Goal: Task Accomplishment & Management: Use online tool/utility

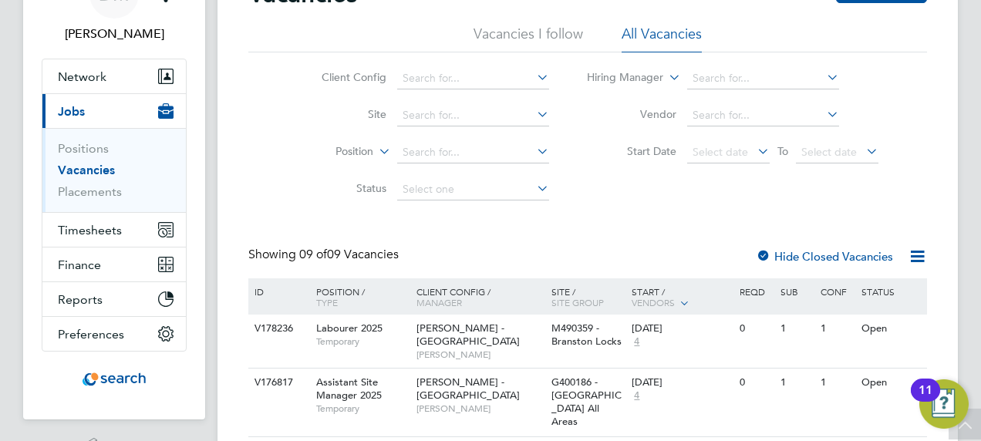
scroll to position [59, 0]
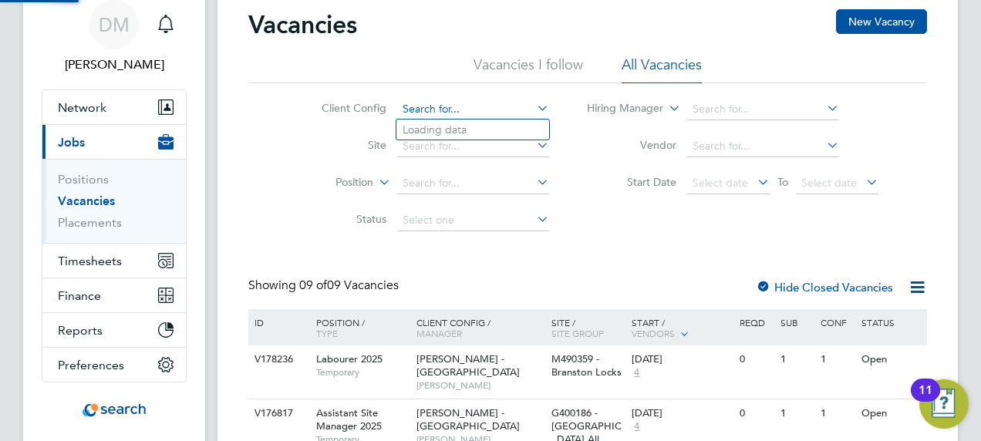
click at [461, 106] on input at bounding box center [473, 110] width 152 height 22
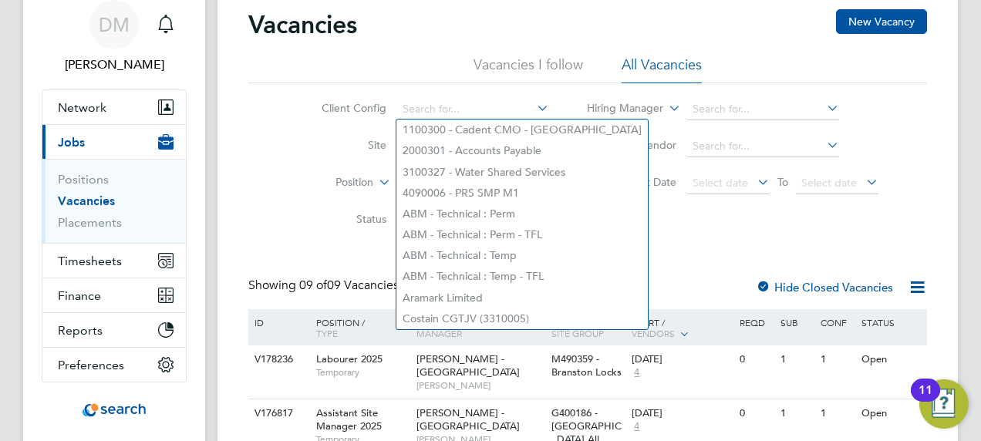
drag, startPoint x: 262, startPoint y: 205, endPoint x: 282, endPoint y: 202, distance: 20.3
click at [262, 205] on div "Client Config Site Position Status Hiring Manager Vendor Start Date Select date…" at bounding box center [587, 161] width 679 height 156
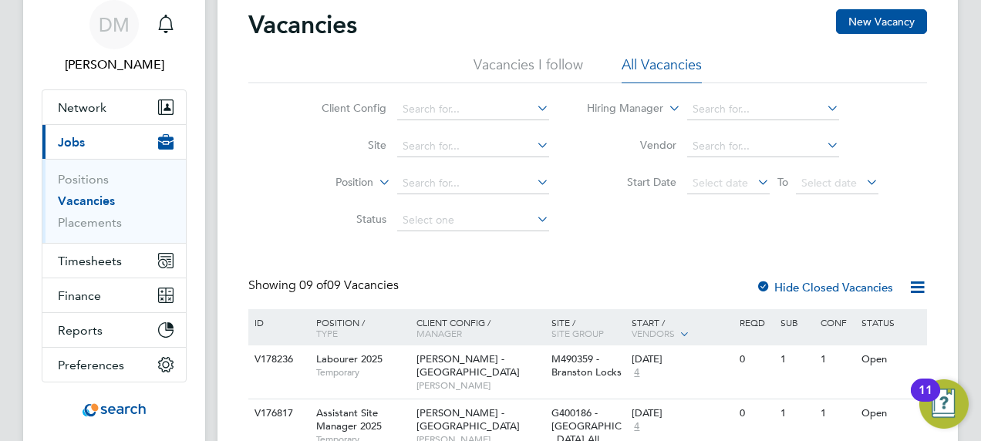
click at [328, 162] on li "Site" at bounding box center [424, 146] width 290 height 37
click at [432, 187] on input at bounding box center [473, 184] width 152 height 22
click at [85, 229] on ul "Positions Vacancies Placements" at bounding box center [114, 201] width 144 height 84
click at [86, 229] on ul "Positions Vacancies Placements" at bounding box center [114, 201] width 144 height 84
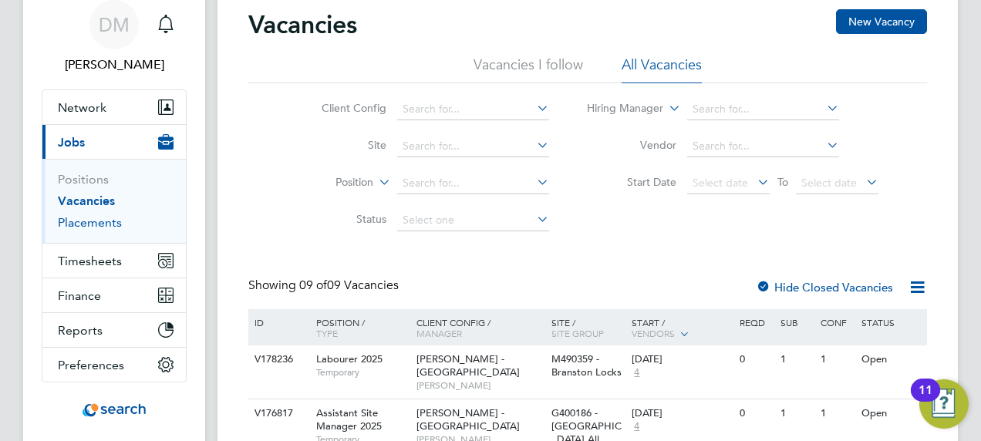
click at [89, 226] on link "Placements" at bounding box center [90, 222] width 64 height 15
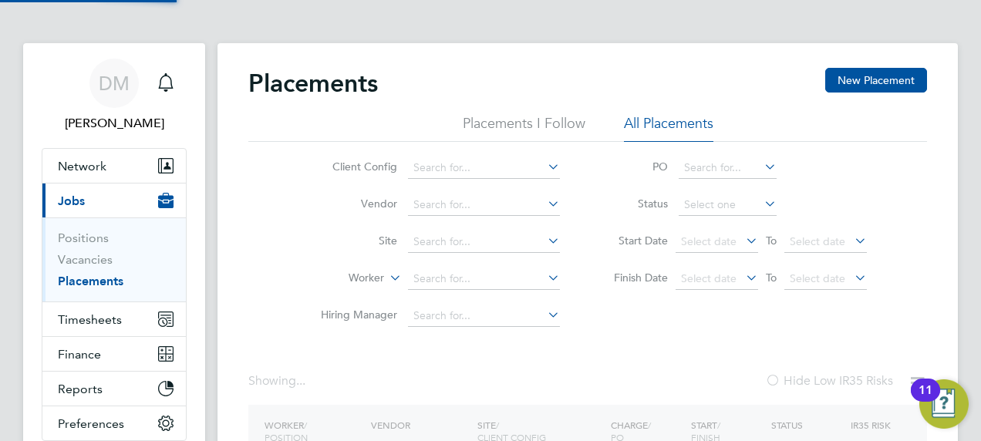
click at [244, 239] on div "Placements New Placement Placements I Follow All Placements Client Config Vendo…" at bounding box center [588, 309] width 741 height 533
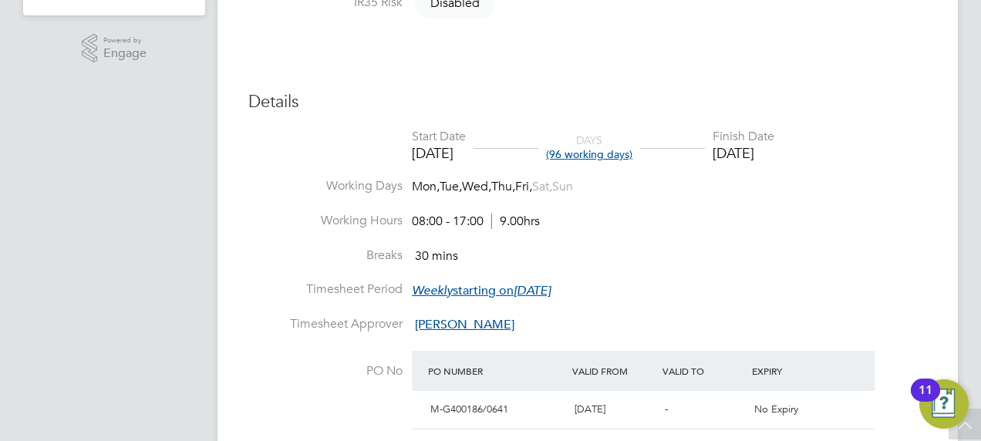
scroll to position [525, 0]
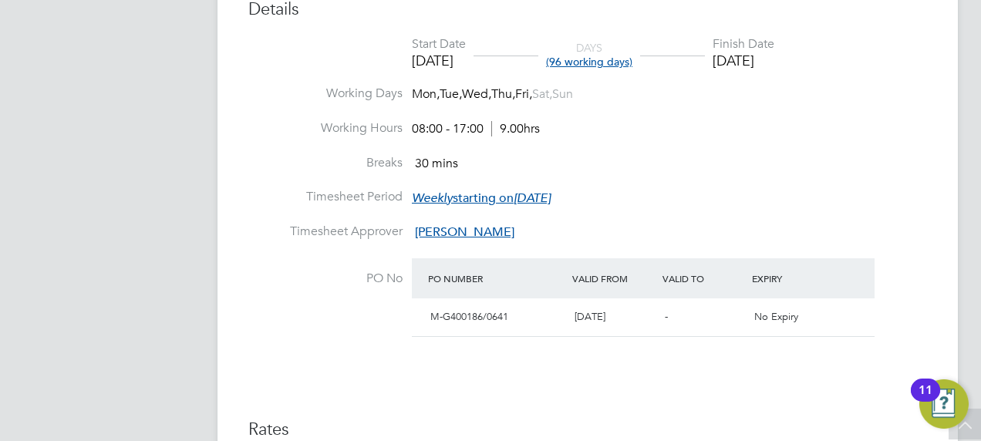
click at [237, 315] on div "Placement Details Follow SS Stuart Snaddon m: 07413443493 Placement ID P298842 …" at bounding box center [588, 176] width 741 height 1439
